Goal: Task Accomplishment & Management: Complete application form

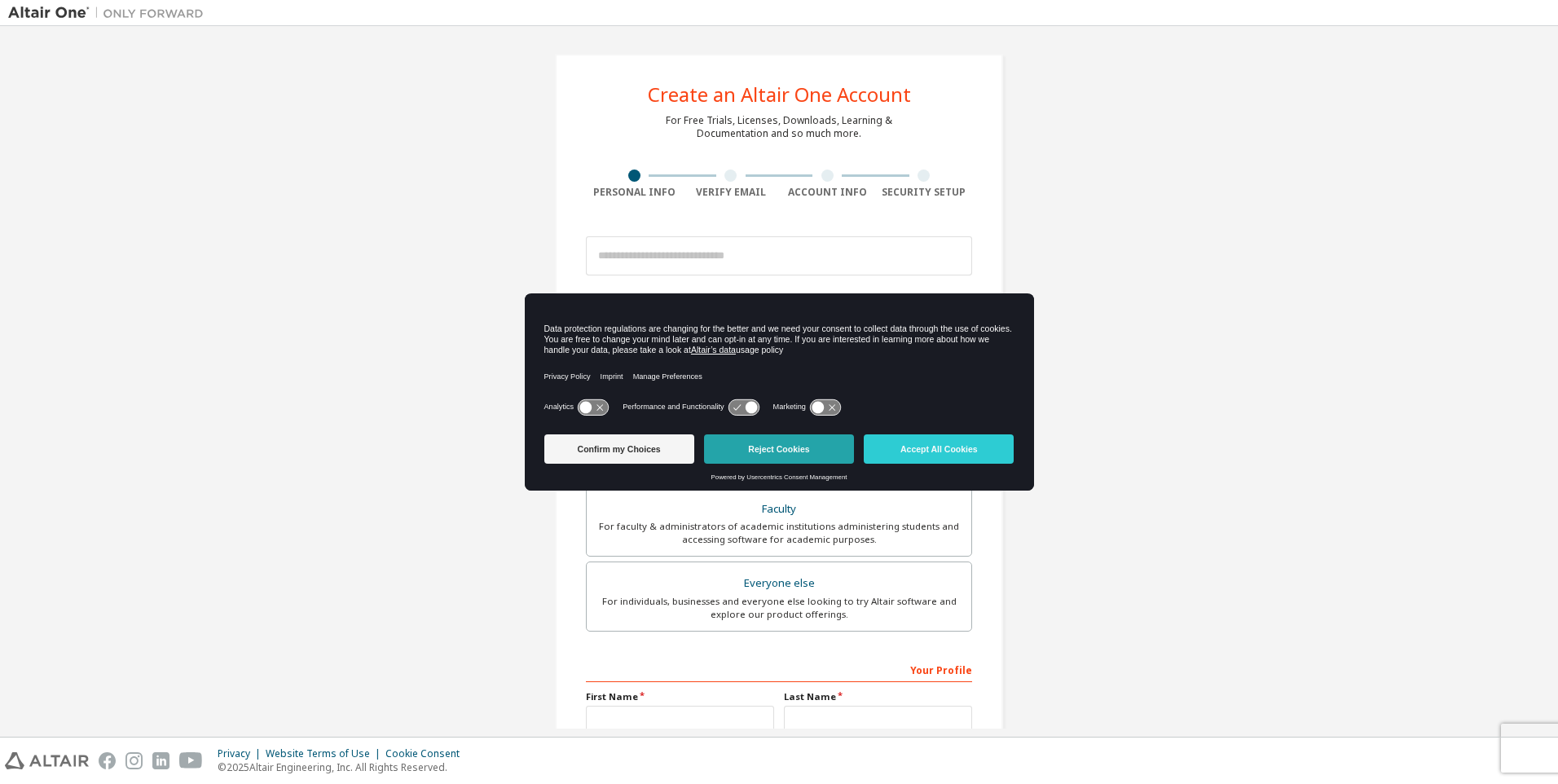
click at [792, 448] on button "Reject Cookies" at bounding box center [779, 449] width 150 height 29
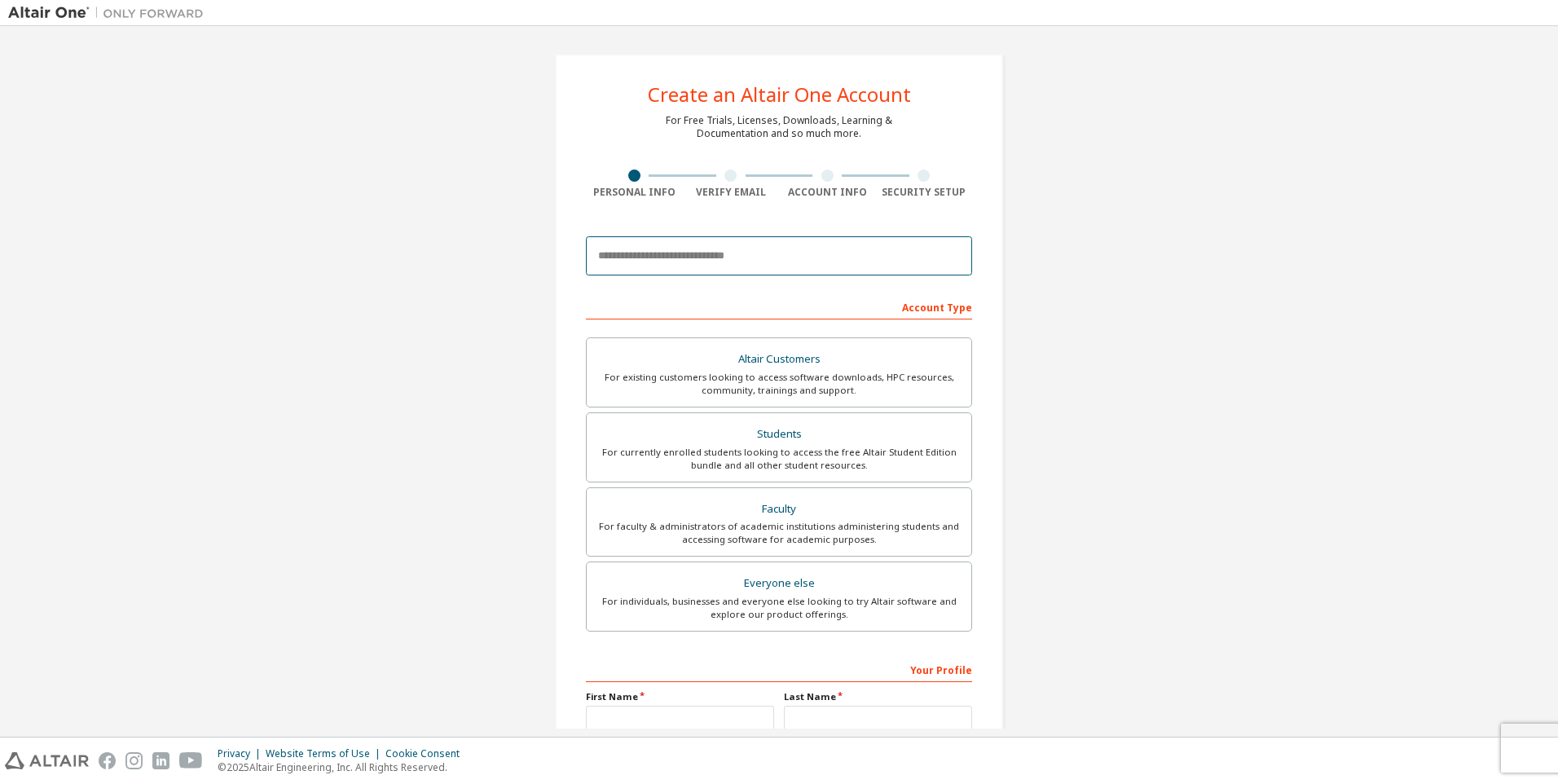
click at [724, 258] on input "email" at bounding box center [779, 256] width 387 height 39
type input "**********"
click at [773, 448] on div "For currently enrolled students looking to access the free Altair Student Editi…" at bounding box center [779, 459] width 365 height 26
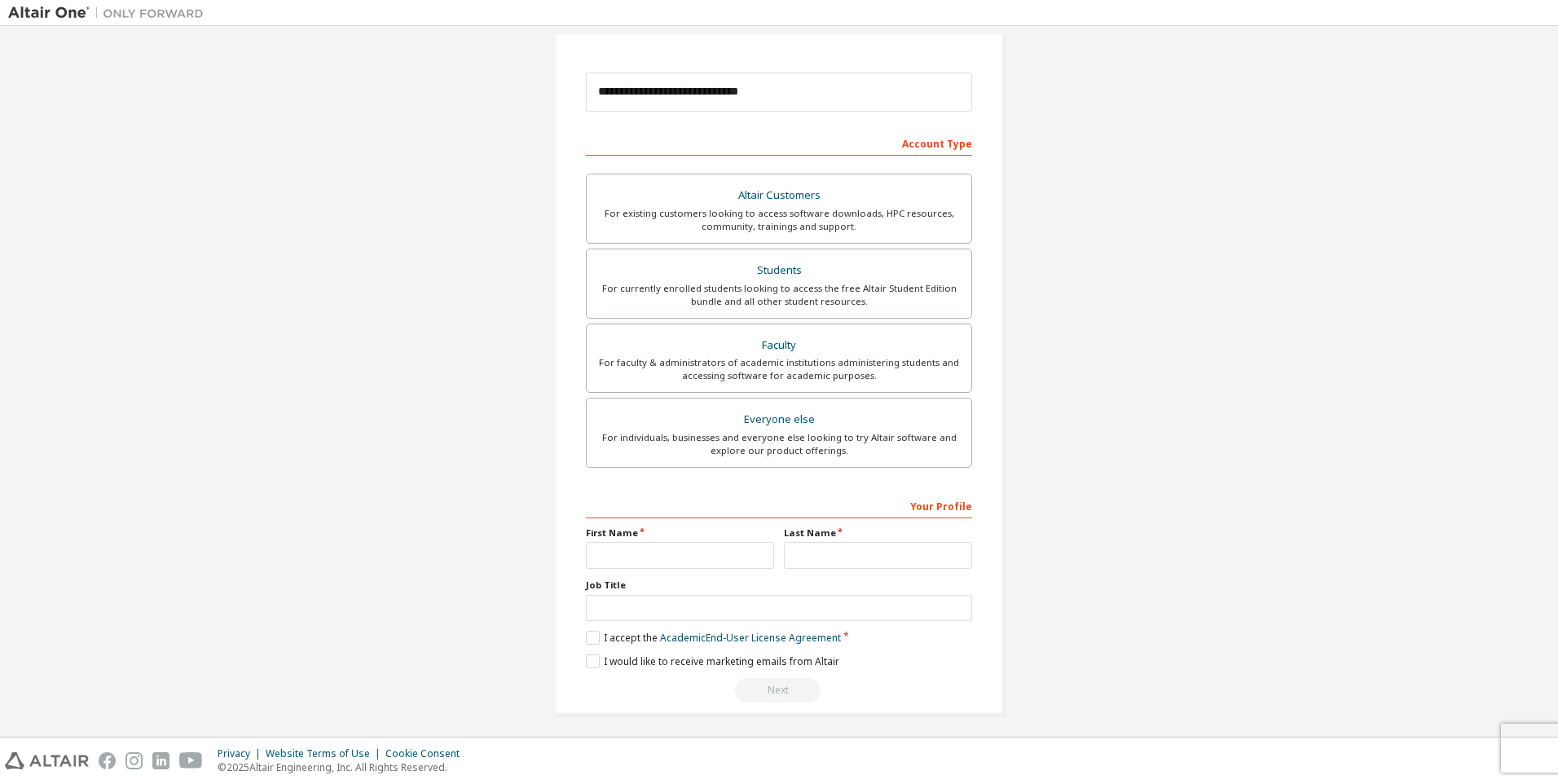
scroll to position [169, 0]
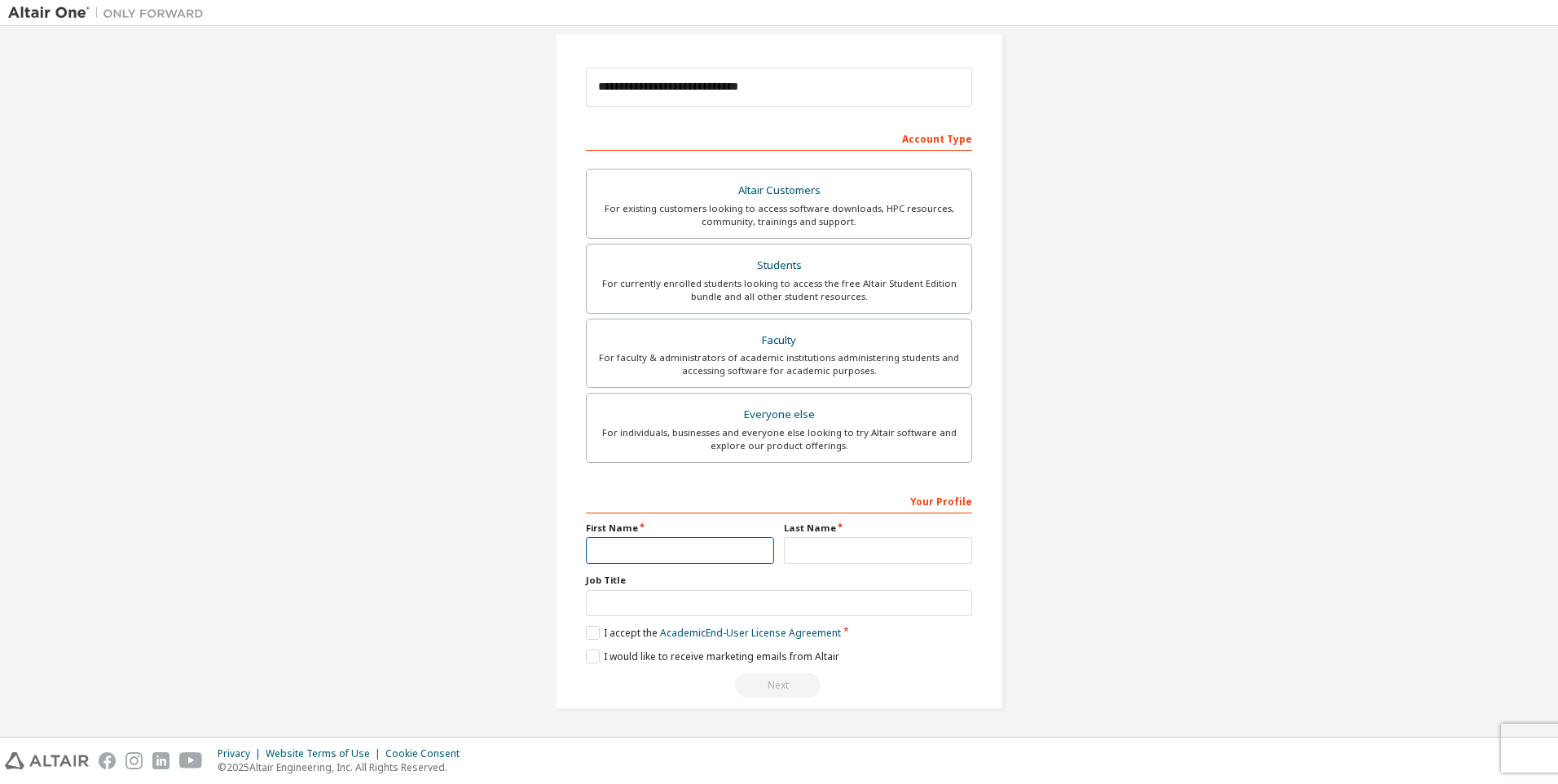
click at [603, 541] on input "text" at bounding box center [679, 551] width 188 height 27
type input "*****"
click at [591, 636] on label "I accept the Academic End-User License Agreement" at bounding box center [713, 632] width 255 height 14
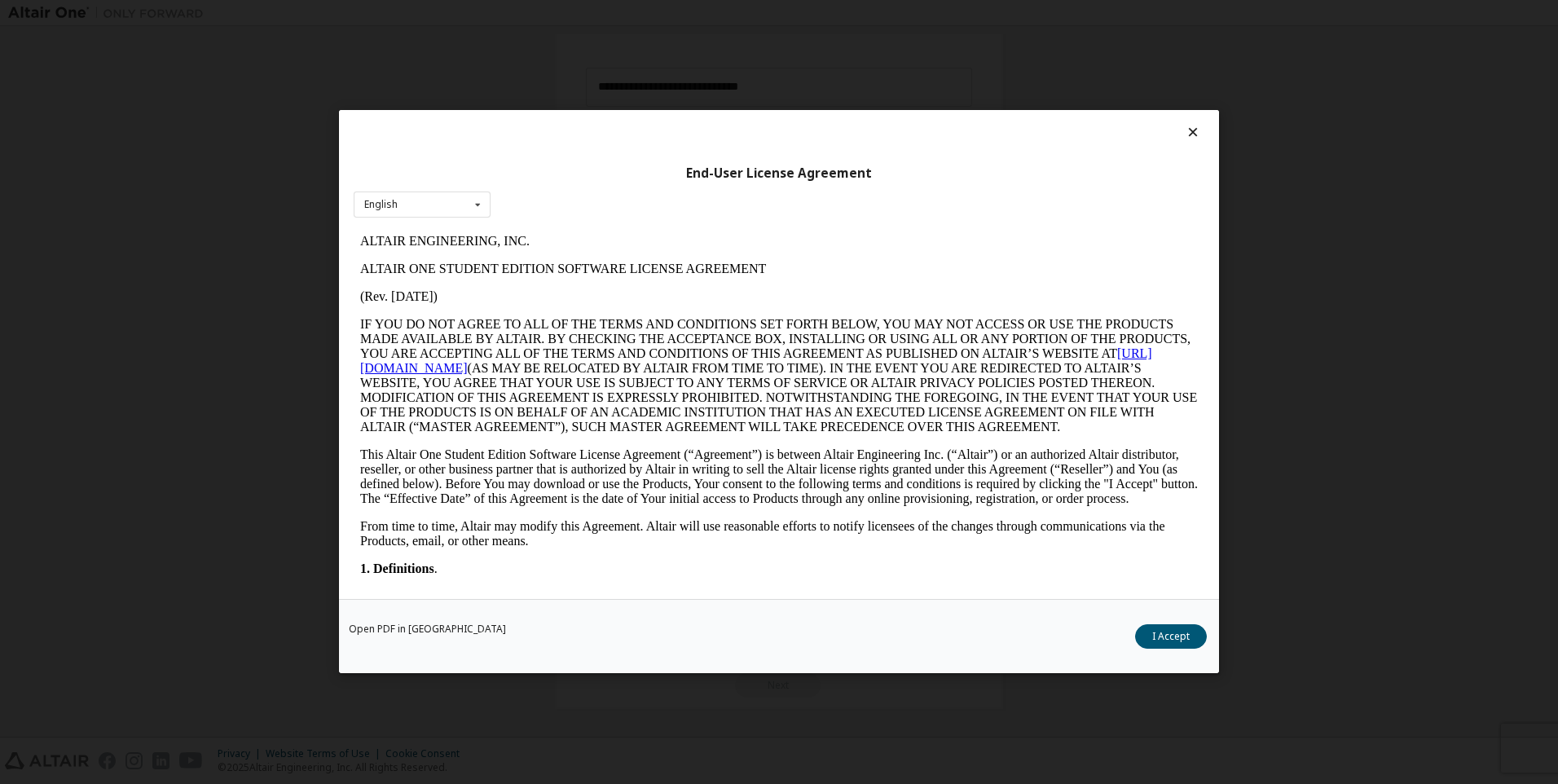
scroll to position [0, 0]
click at [1174, 648] on button "I Accept" at bounding box center [1171, 637] width 72 height 25
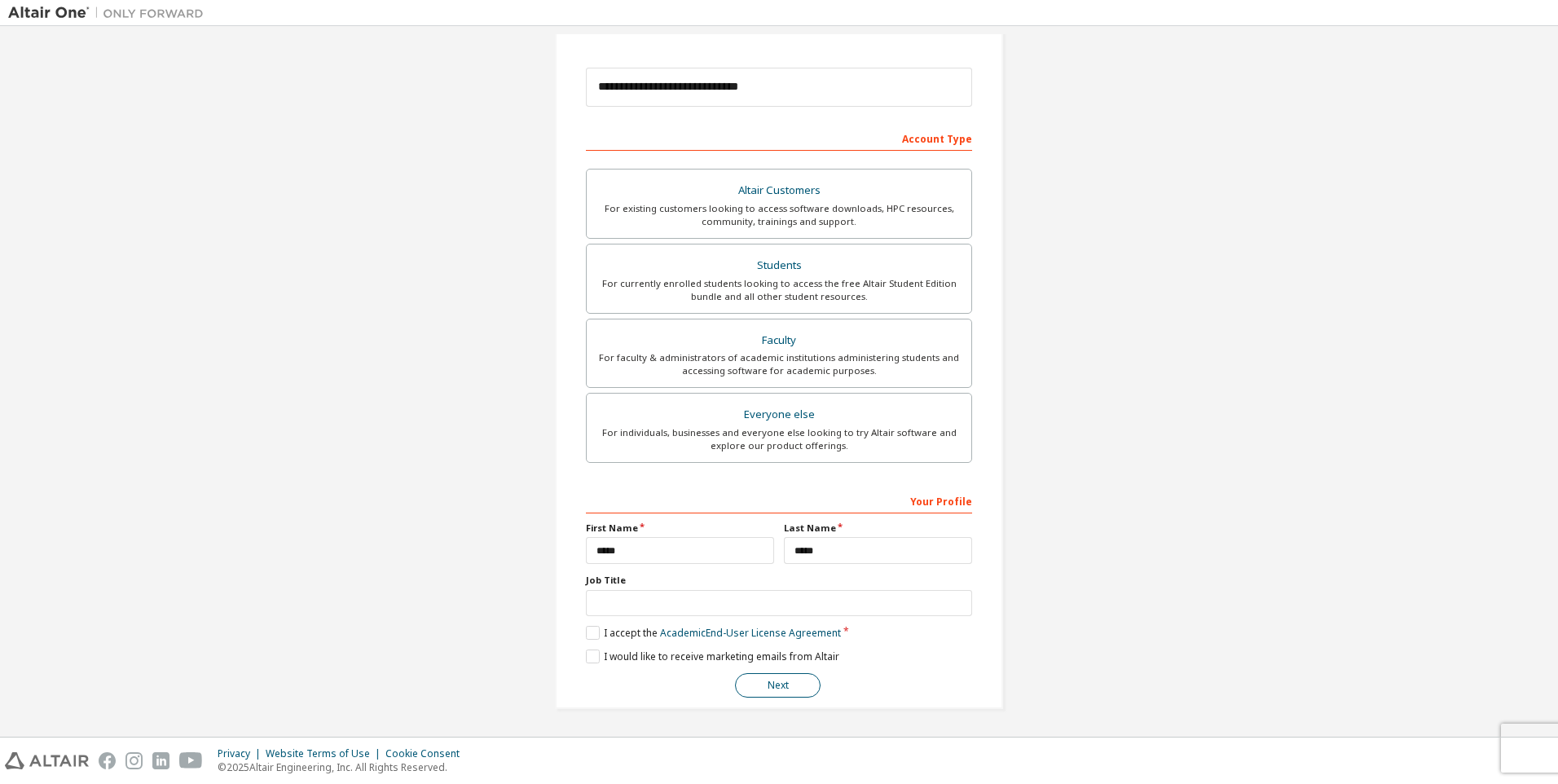
click at [780, 689] on button "Next" at bounding box center [777, 685] width 86 height 25
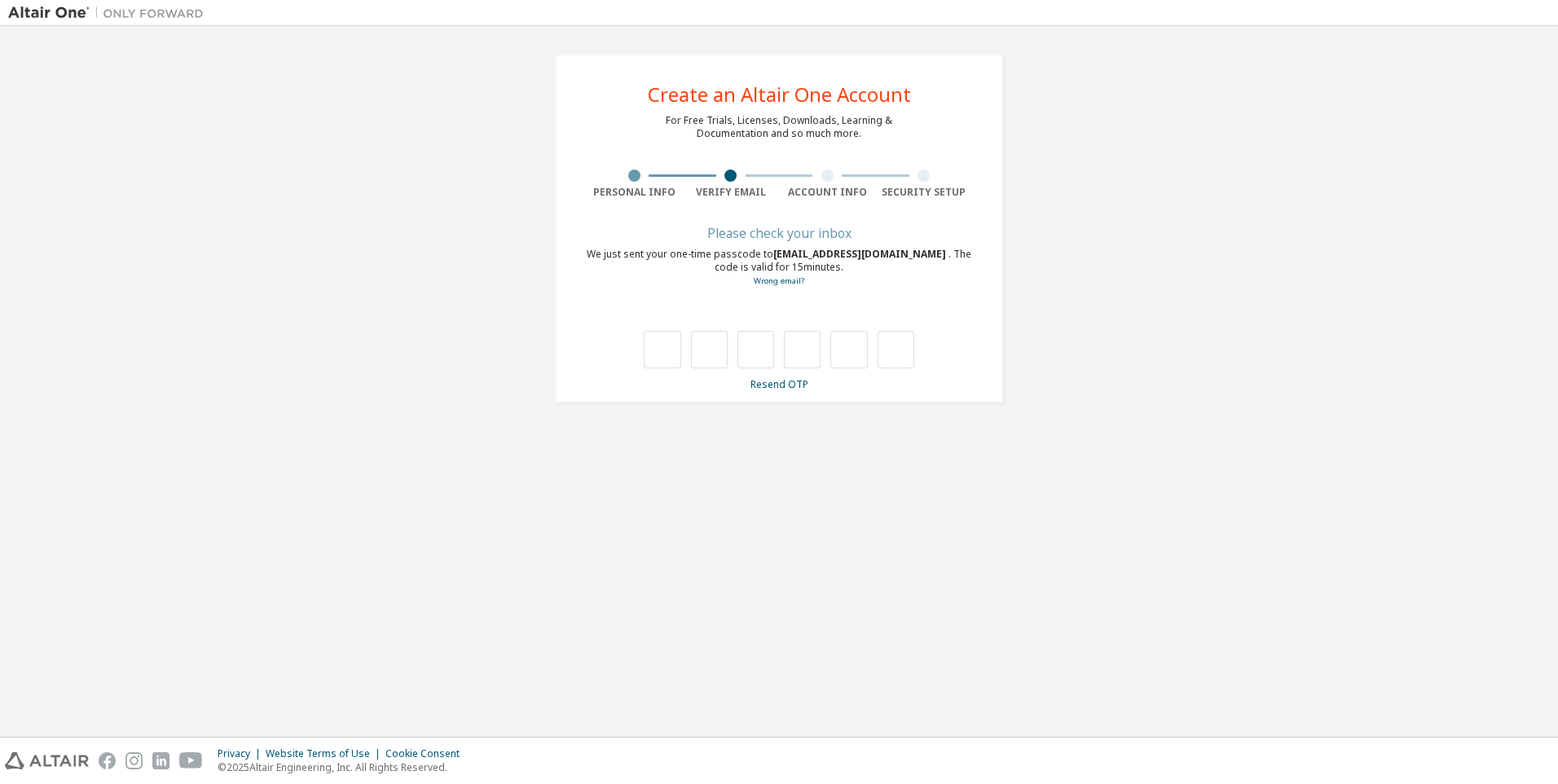
type input "*"
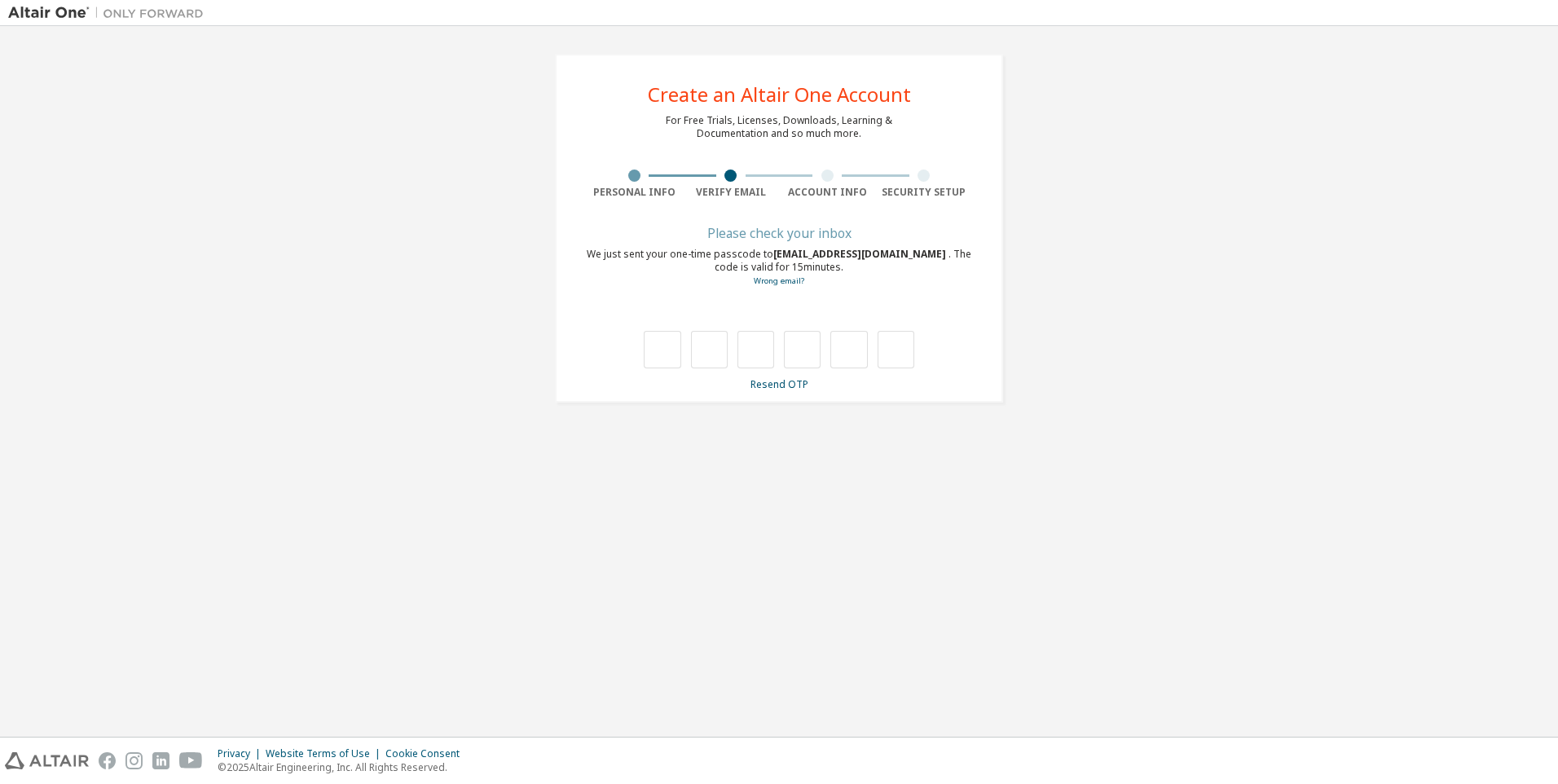
type input "*"
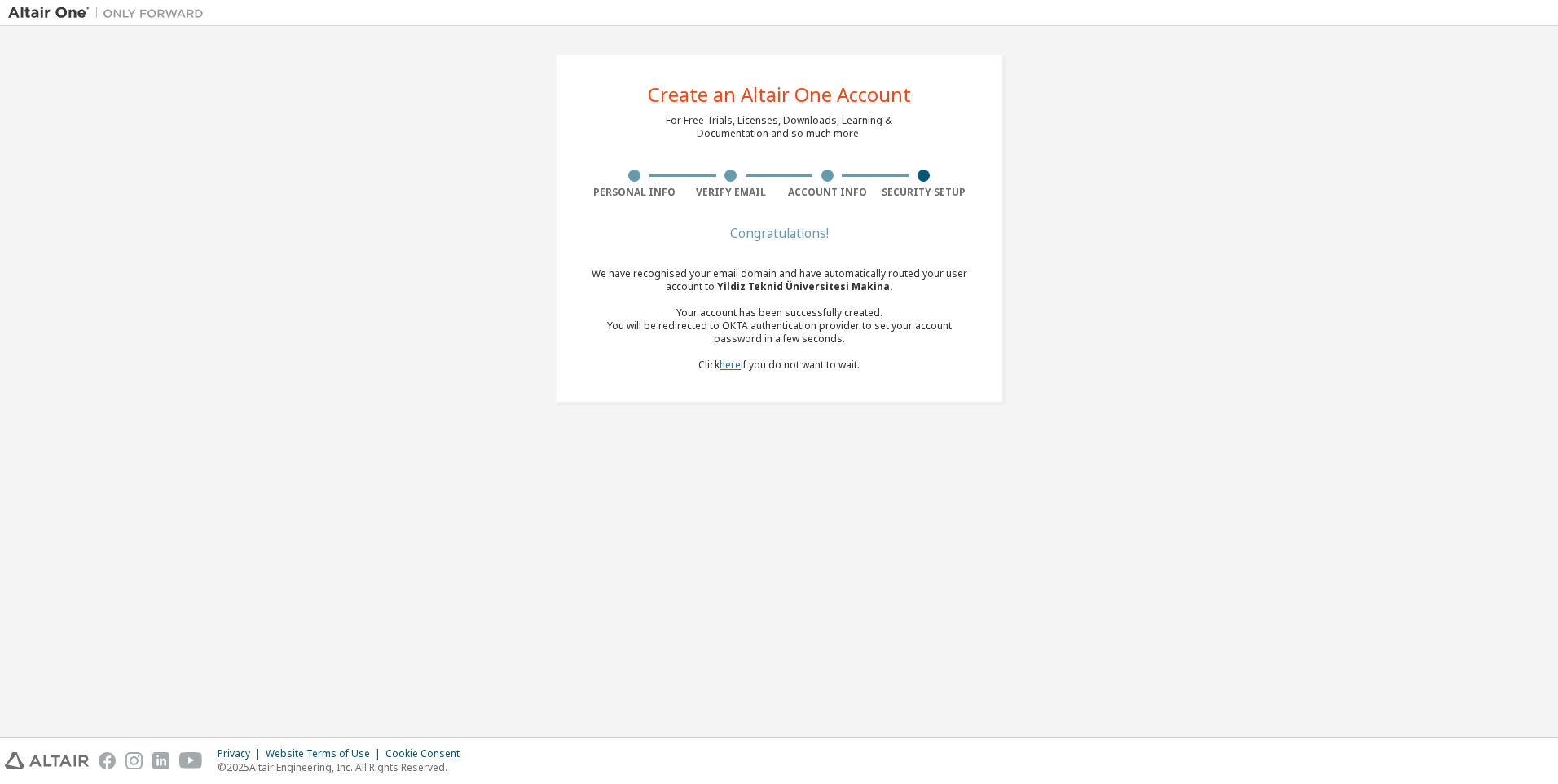
click at [724, 367] on link "here" at bounding box center [730, 364] width 21 height 14
